Goal: Use online tool/utility: Use online tool/utility

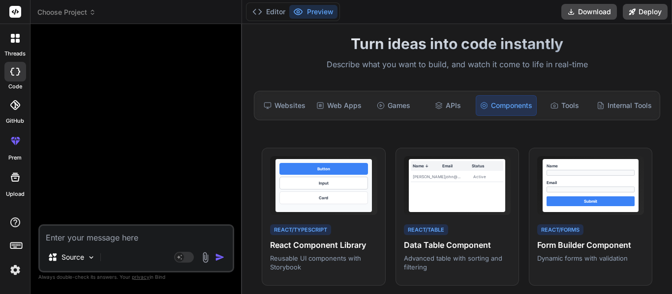
scroll to position [29, 0]
click at [100, 237] on textarea at bounding box center [136, 235] width 193 height 18
type textarea "M"
type textarea "x"
type textarea "Ma"
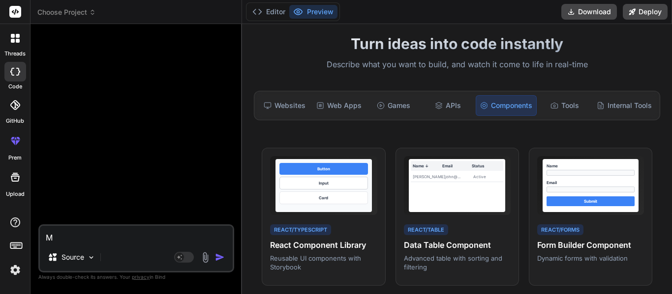
type textarea "x"
type textarea "Mak"
type textarea "x"
type textarea "Make"
type textarea "x"
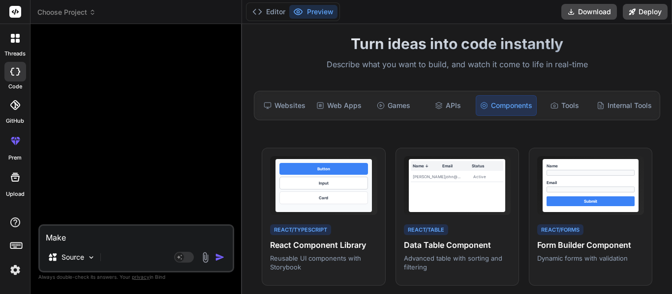
type textarea "Make"
type textarea "x"
type textarea "Make m"
type textarea "x"
type textarea "Make me"
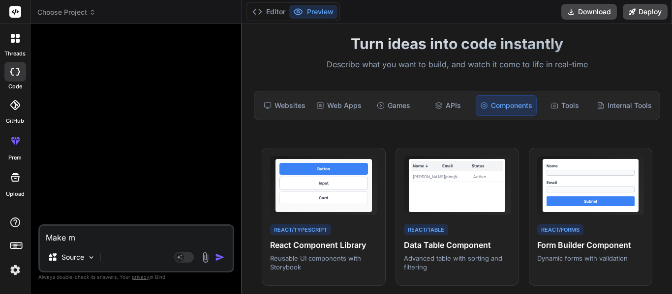
type textarea "x"
type textarea "Make me"
type textarea "x"
type textarea "Make me d"
type textarea "x"
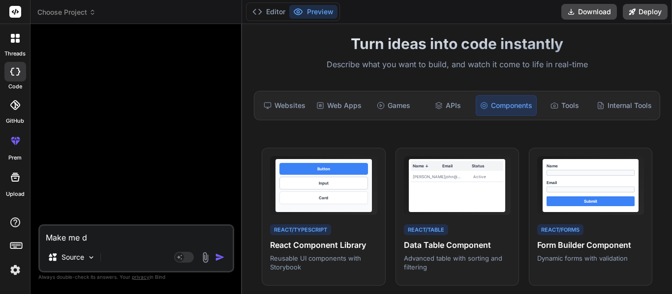
type textarea "Make me di"
type textarea "x"
type textarea "Make me div"
type textarea "x"
type textarea "Make me divi"
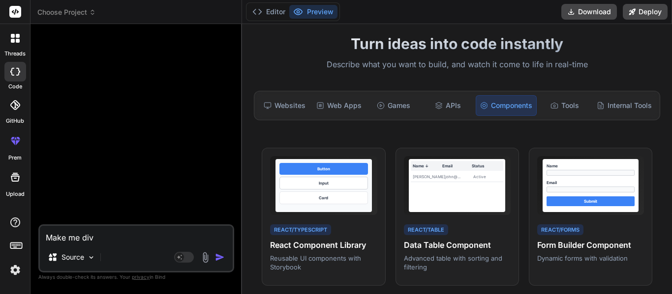
type textarea "x"
type textarea "Make me divin"
type textarea "x"
type textarea "Make me divine"
type textarea "x"
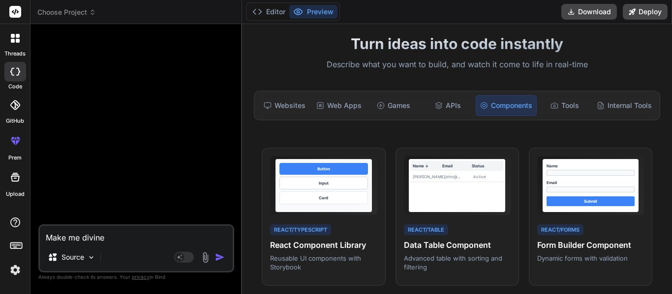
type textarea "Make me divine"
type textarea "x"
type textarea "Make me divine i"
type textarea "x"
type textarea "Make me divine in"
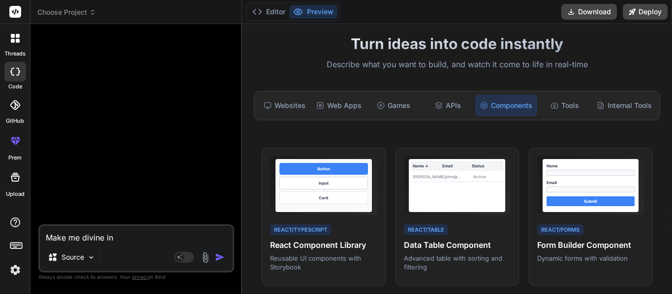
type textarea "x"
type textarea "Make me divine int"
type textarea "x"
type textarea "Make me divine inte"
type textarea "x"
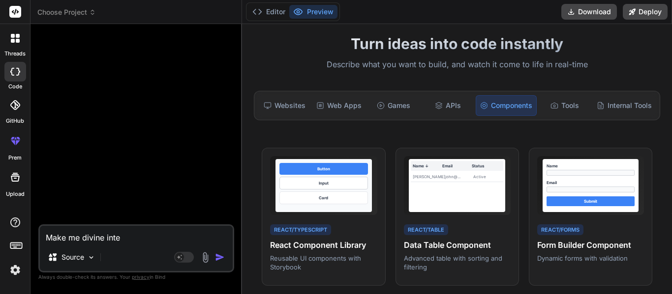
type textarea "Make me divine inter"
type textarea "x"
type textarea "Make me divine interv"
type textarea "x"
type textarea "Make me divine interve"
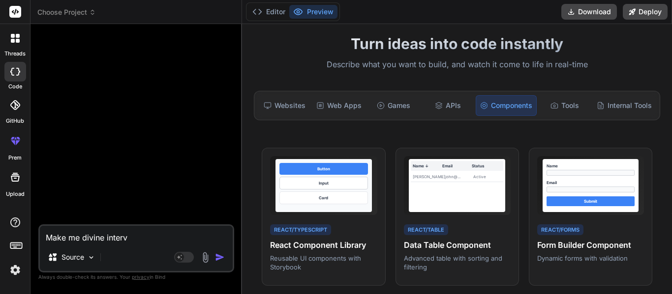
type textarea "x"
type textarea "Make me divine interven"
type textarea "x"
type textarea "Make me divine intervent"
type textarea "x"
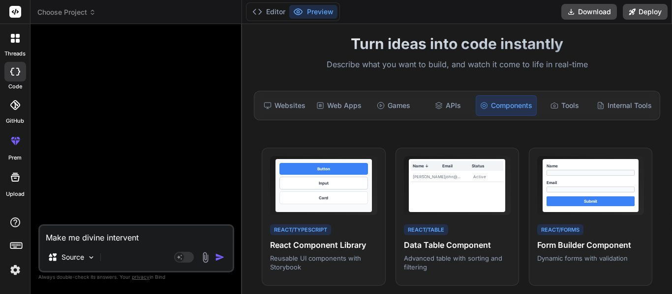
type textarea "Make me divine interventi"
type textarea "x"
type textarea "Make me divine interventio"
type textarea "x"
type textarea "Make me divine intervention"
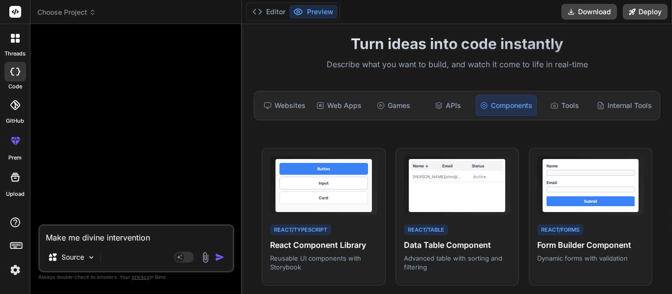
type textarea "x"
type textarea "Make me divine intervention,"
type textarea "x"
type textarea "Make me divine intervention,"
type textarea "x"
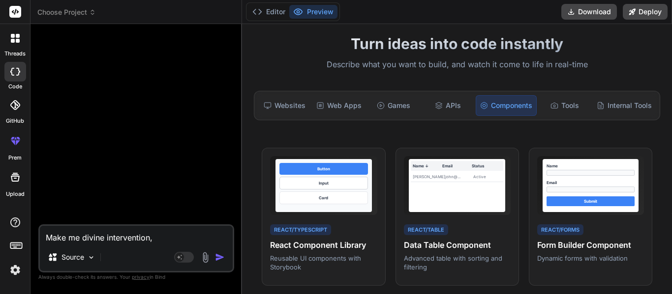
type textarea "Make me divine intervention, a"
type textarea "x"
type textarea "Make me divine intervention, a"
type textarea "x"
type textarea "Make me divine intervention, a f"
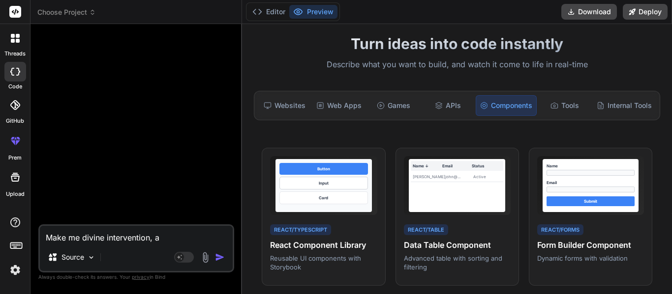
type textarea "x"
type textarea "Make me divine intervention, a fu"
type textarea "x"
type textarea "Make me divine intervention, a fun"
type textarea "x"
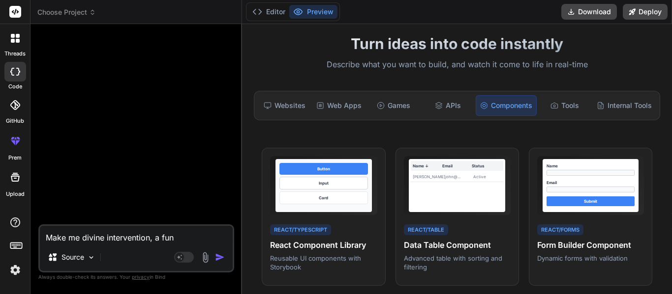
type textarea "Make me divine intervention, a fun"
type textarea "x"
type textarea "Make me divine intervention, a fun m"
type textarea "x"
type textarea "Make me divine intervention, a fun mi"
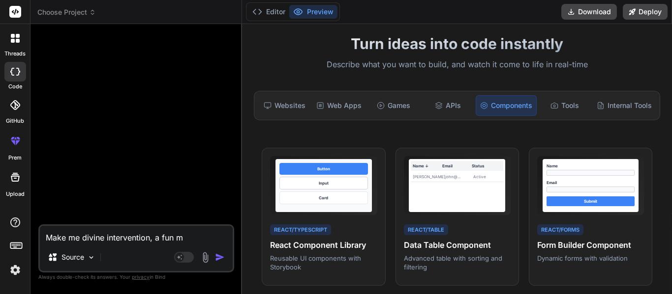
type textarea "x"
type textarea "Make me divine intervention, a fun min"
type textarea "x"
type textarea "Make me divine intervention, a fun mini"
type textarea "x"
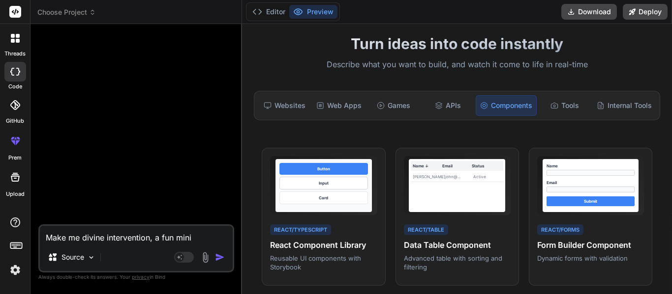
type textarea "Make me divine intervention, a fun mini"
type textarea "x"
type textarea "Make me divine intervention, a fun mini g"
type textarea "x"
type textarea "Make me divine intervention, a fun mini ga"
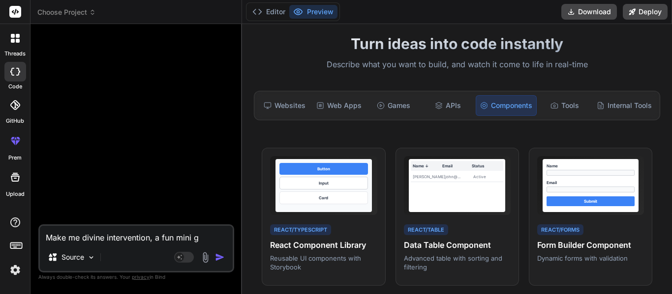
type textarea "x"
type textarea "Make me divine intervention, a fun mini gam"
type textarea "x"
type textarea "Make me divine intervention, a fun mini game"
type textarea "x"
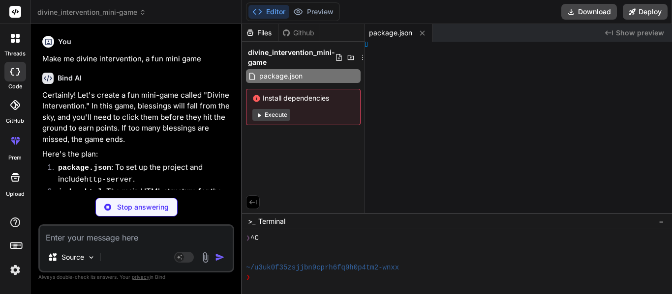
type textarea "x"
type textarea "y> </html>"
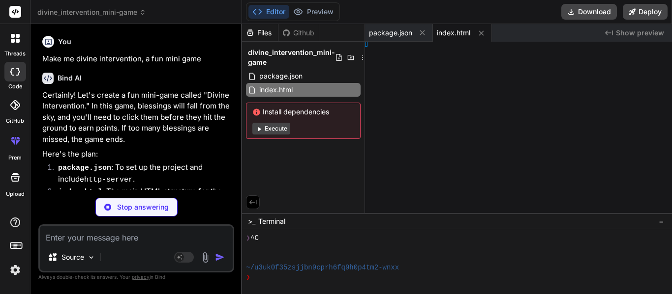
type textarea "x"
type textarea ": none; }"
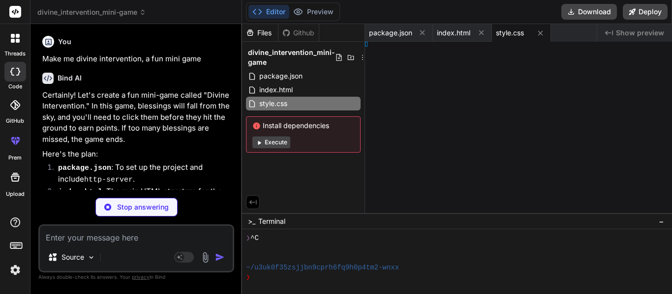
type textarea "x"
type textarea "hidden');"
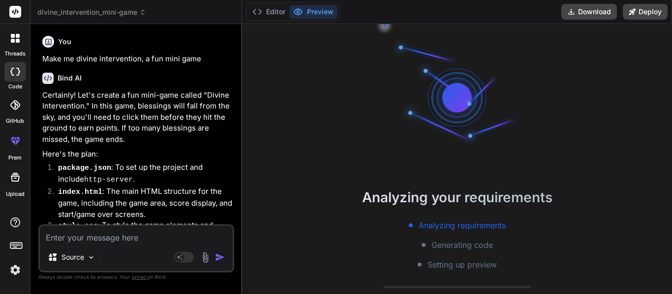
type textarea "x"
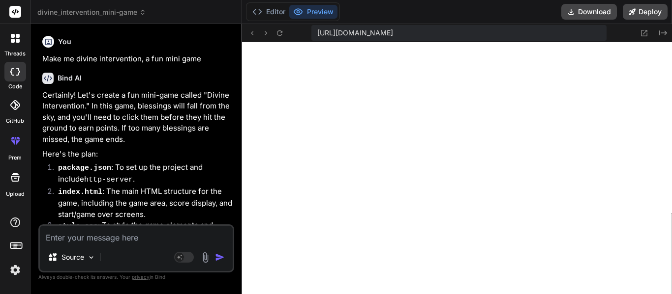
type textarea "// Event Listeners startButton.addEventListener('click', startGame); restartBut…"
type textarea "M"
type textarea "x"
type textarea "Ma"
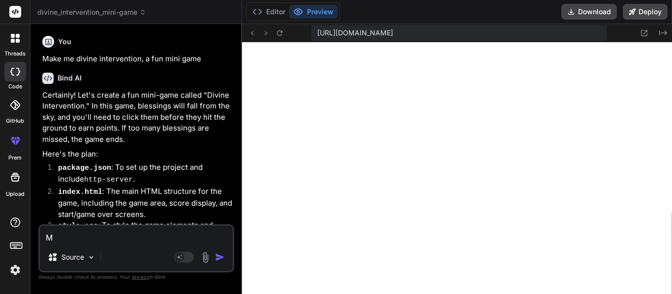
type textarea "x"
type textarea "Mak"
type textarea "x"
type textarea "Make"
type textarea "x"
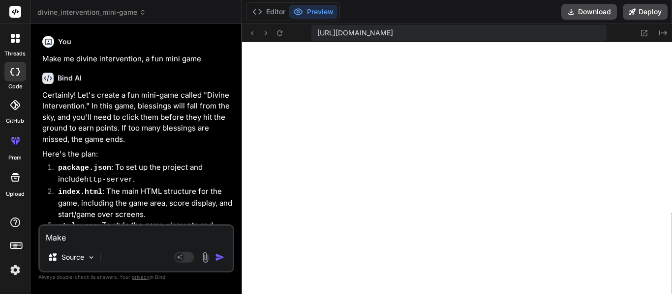
type textarea "Make"
type textarea "x"
type textarea "Make t"
type textarea "x"
type textarea "Make th"
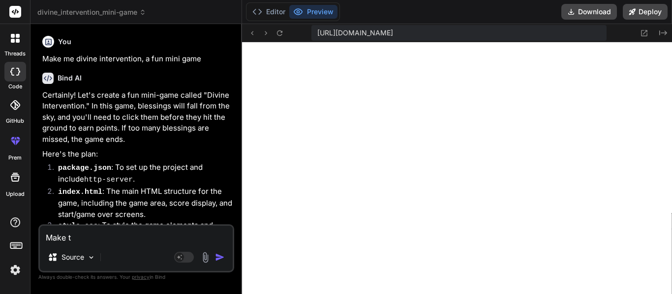
type textarea "x"
type textarea "Make the"
type textarea "x"
type textarea "Make the"
type textarea "x"
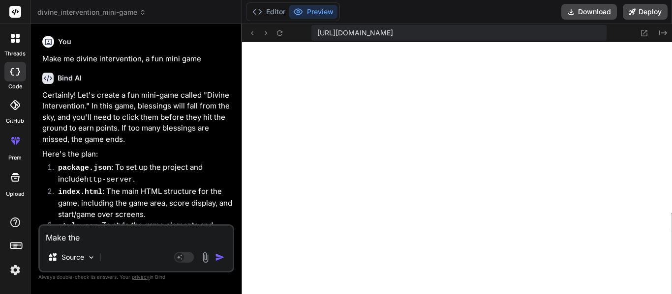
type textarea "Make the s"
type textarea "x"
type textarea "Make the st"
type textarea "x"
type textarea "Make the sta"
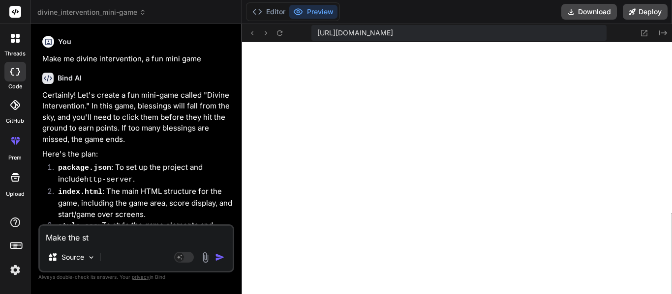
type textarea "x"
type textarea "Make the star"
type textarea "x"
type textarea "Make the start"
type textarea "x"
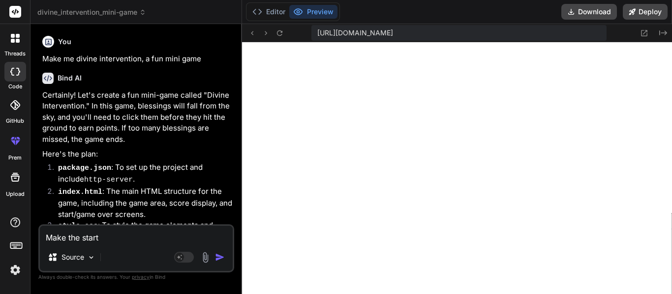
type textarea "Make the start"
type textarea "x"
type textarea "Make the start p"
type textarea "x"
type textarea "Make the start pa"
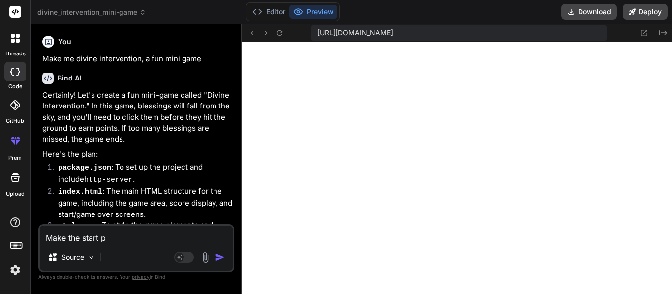
type textarea "x"
type textarea "Make the start pag"
type textarea "x"
type textarea "Make the start page"
type textarea "x"
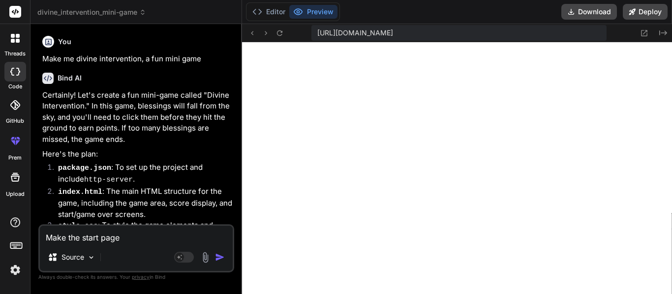
type textarea "Make the start page."
type textarea "x"
type textarea "Make the start page."
type textarea "x"
type textarea "Make the start page. i"
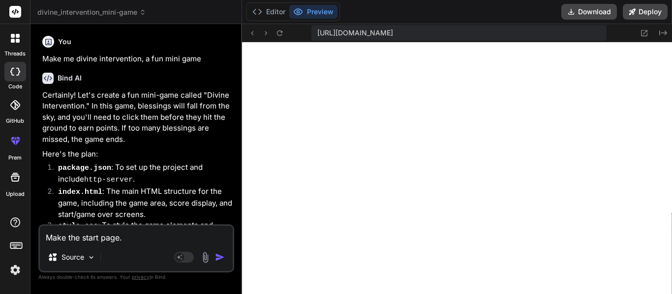
type textarea "x"
type textarea "Make the start page. it"
type textarea "x"
type textarea "Make the start page. it"
type textarea "x"
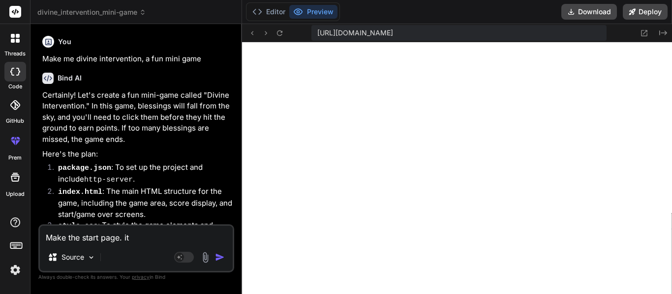
type textarea "Make the start page. it s"
type textarea "x"
type textarea "Make the start page. it"
type textarea "x"
type textarea "Make the start page. it s"
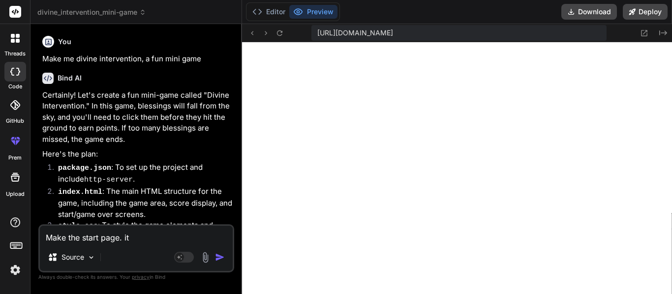
type textarea "x"
type textarea "Make the start page. it sh"
type textarea "x"
type textarea "Make the start page. it sho"
type textarea "x"
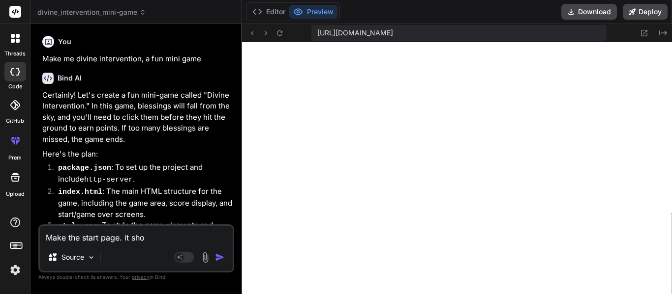
type textarea "Make the start page. it shou"
type textarea "x"
type textarea "Make the start page. it shoul"
type textarea "x"
type textarea "Make the start page. it should"
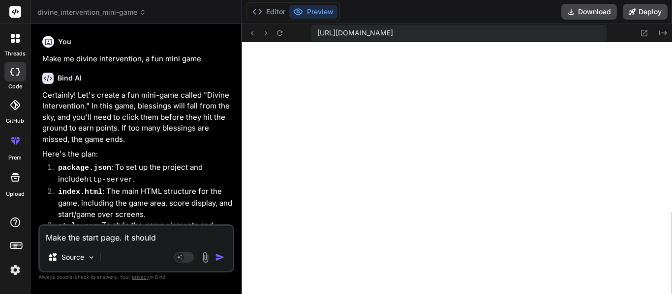
type textarea "x"
type textarea "Make the start page. it should"
type textarea "x"
type textarea "Make the start page. it should b"
type textarea "x"
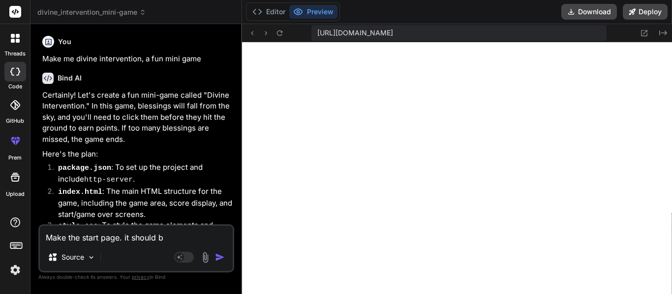
type textarea "Make the start page. it should be"
type textarea "x"
type textarea "Make the start page. it should be"
type textarea "x"
type textarea "Make the start page. it should be h"
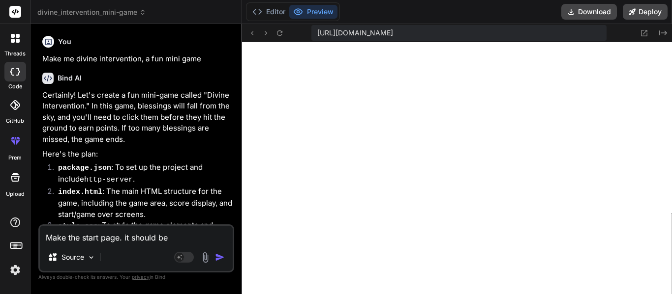
type textarea "x"
type textarea "Make the start page. it should be he"
type textarea "x"
type textarea "Make the start page. it should be hel"
type textarea "x"
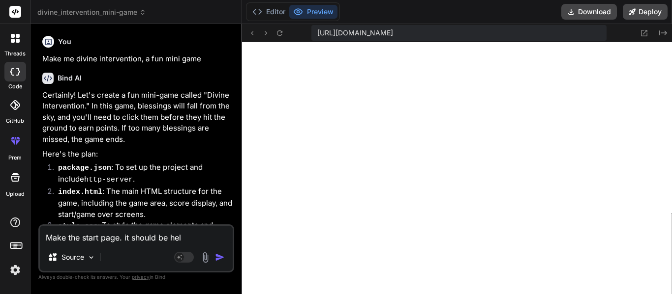
type textarea "Make the start page. it should be hell"
type textarea "x"
type textarea "Make the start page. it should be hello"
type textarea "x"
type textarea "Make the start page. it should be hell"
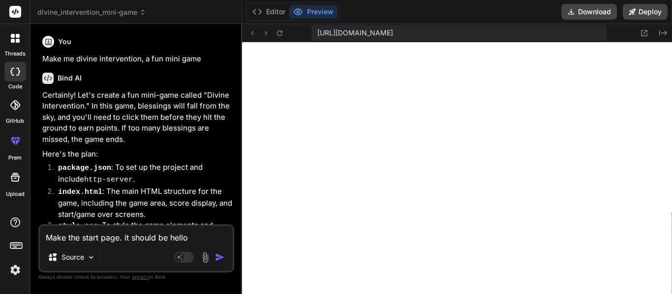
type textarea "x"
type textarea "Make the start page. it should be hel"
type textarea "x"
type textarea "Make the start page. it should be he"
type textarea "x"
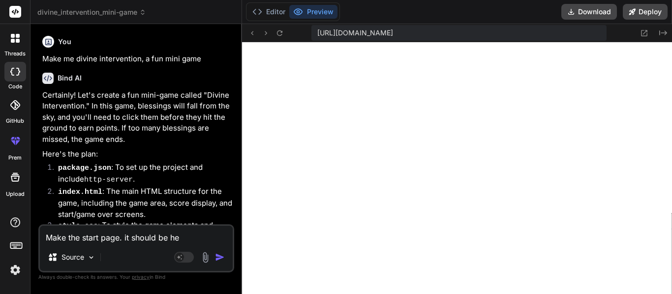
type textarea "Make the start page. it should be h"
type textarea "x"
type textarea "Make the start page. it should be"
type textarea "x"
type textarea "Make the start page. it should be y"
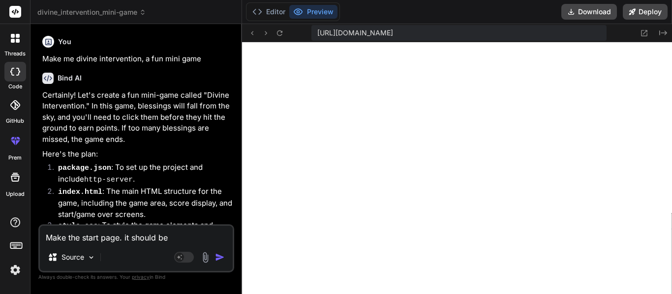
type textarea "x"
type textarea "Make the start page. it should be ye"
type textarea "x"
type textarea "Make the start page. it should be yel"
type textarea "x"
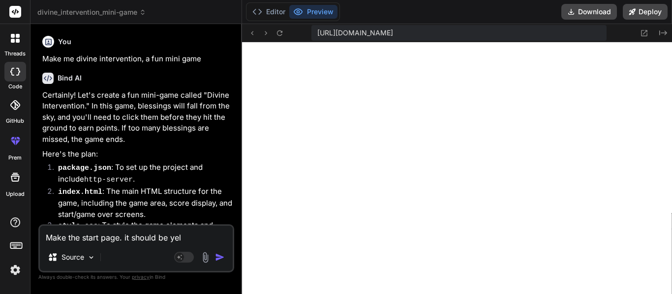
type textarea "Make the start page. it should be yelo"
type textarea "x"
type textarea "Make the start page. it should be yeloo"
type textarea "x"
type textarea "Make the start page. it should be yeloow"
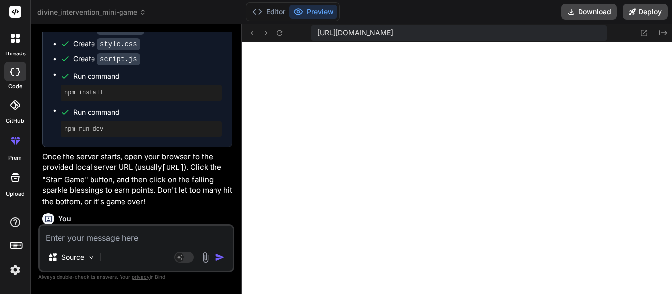
scroll to position [421, 0]
